Goal: Navigation & Orientation: Find specific page/section

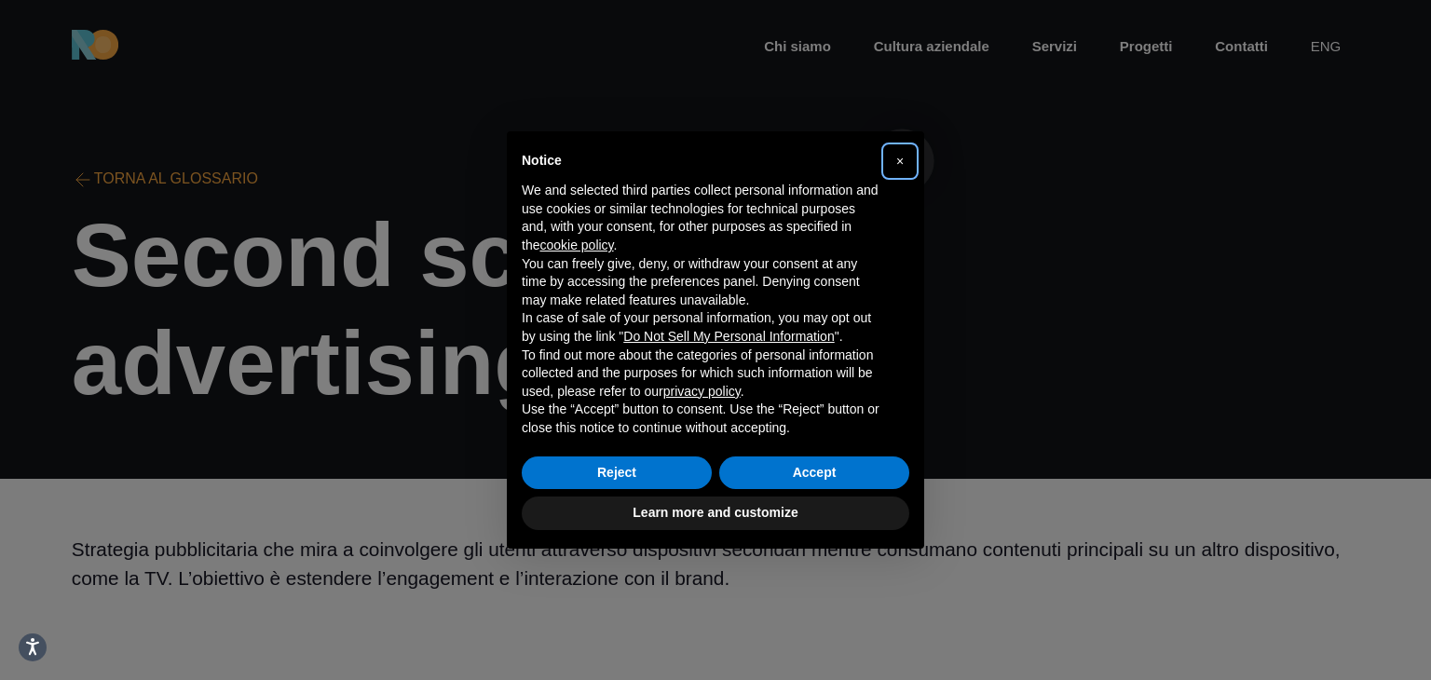
click at [902, 161] on span "×" at bounding box center [899, 161] width 7 height 15
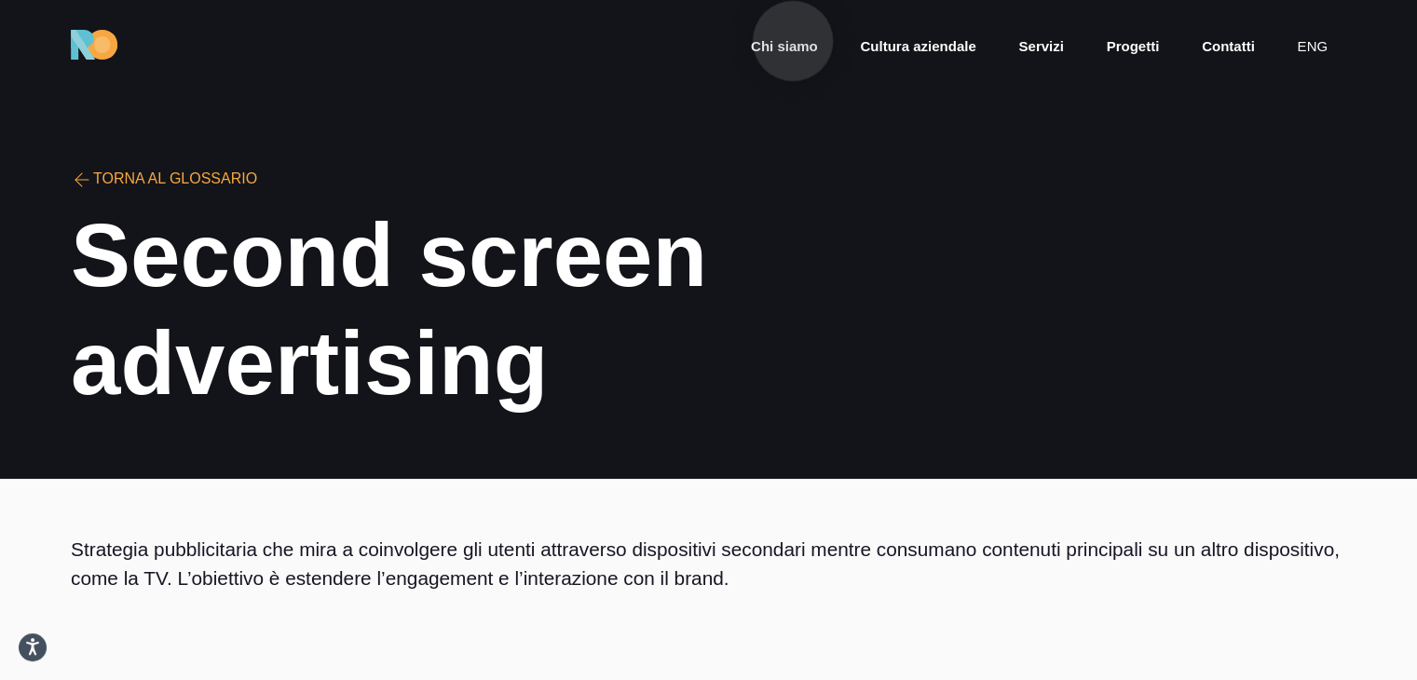
click at [793, 41] on link "Chi siamo" at bounding box center [784, 46] width 71 height 21
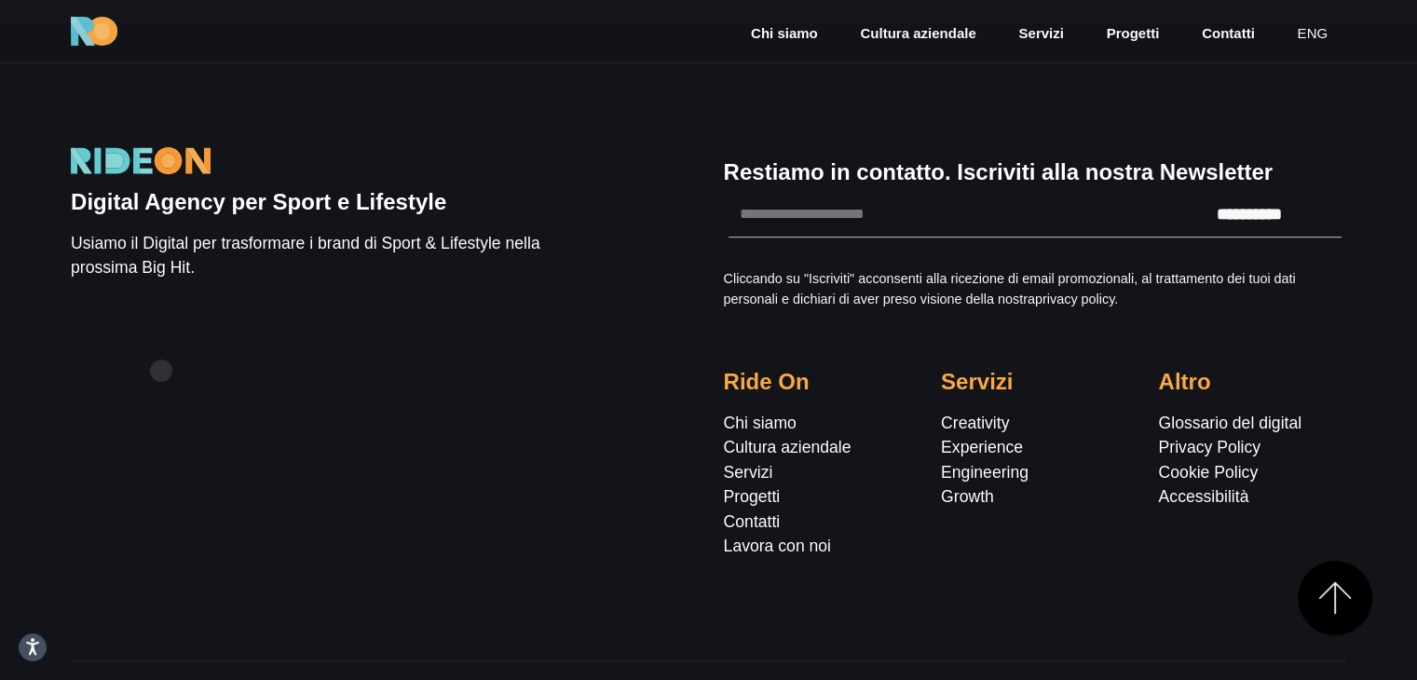
scroll to position [792, 0]
